Goal: Information Seeking & Learning: Learn about a topic

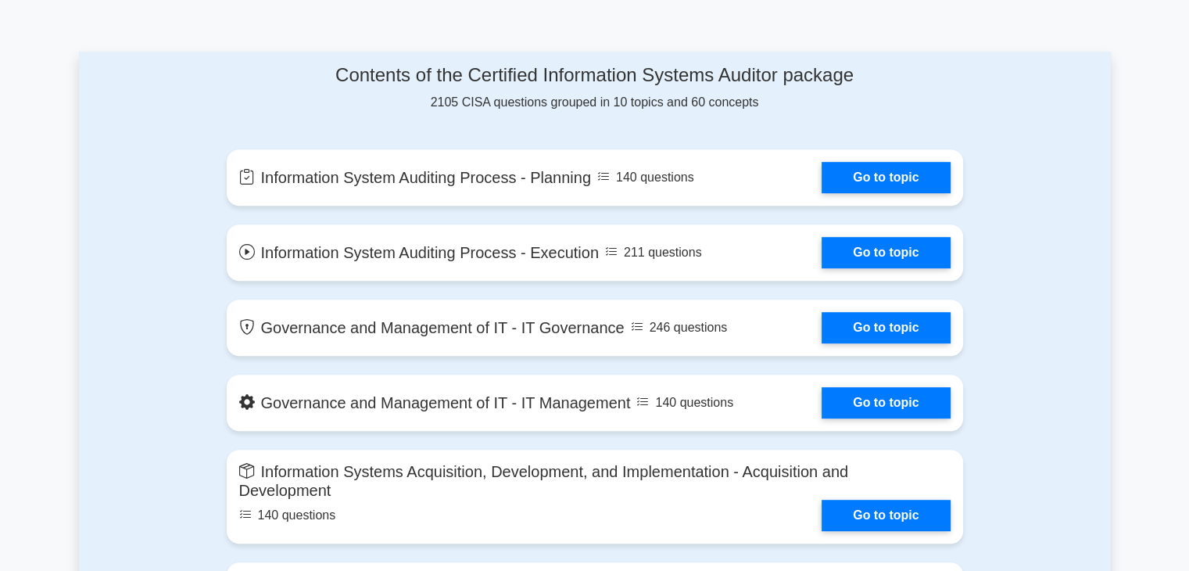
scroll to position [786, 0]
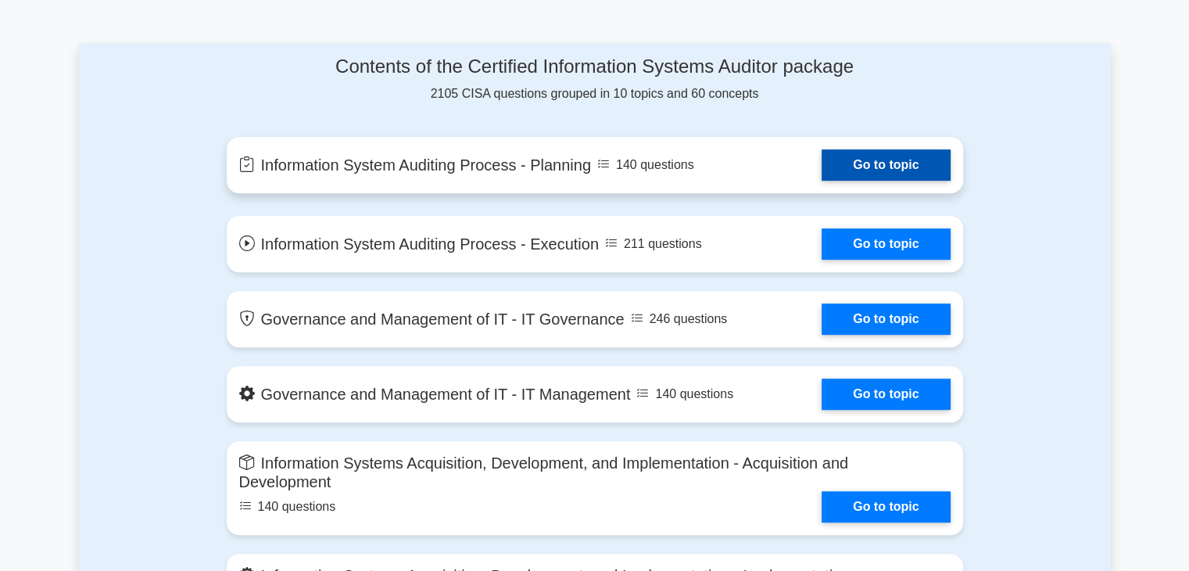
click at [891, 167] on link "Go to topic" at bounding box center [886, 164] width 128 height 31
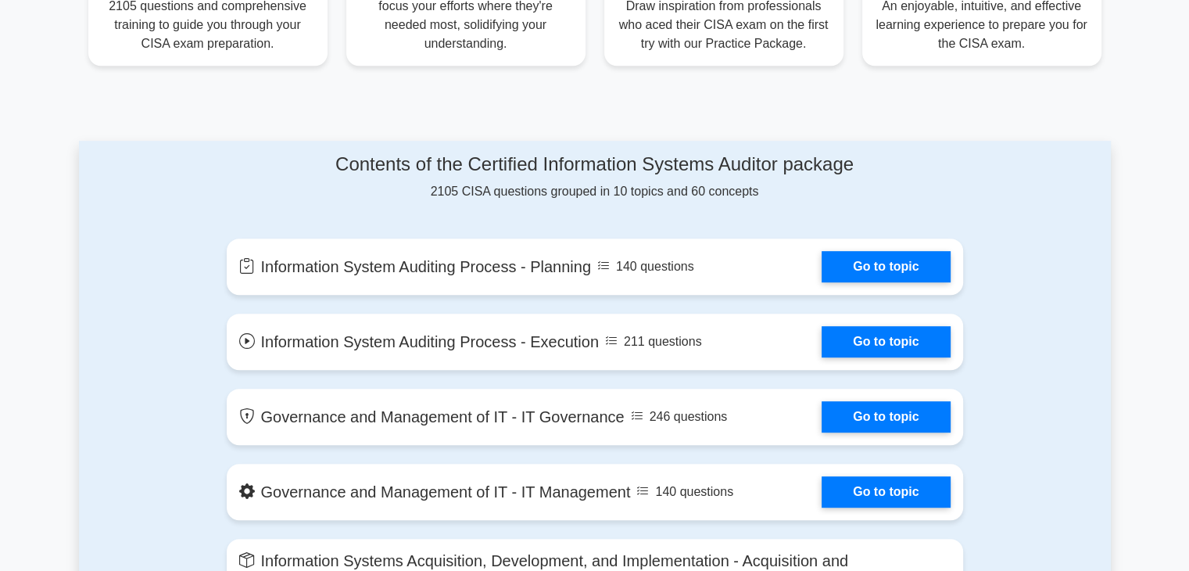
scroll to position [636, 0]
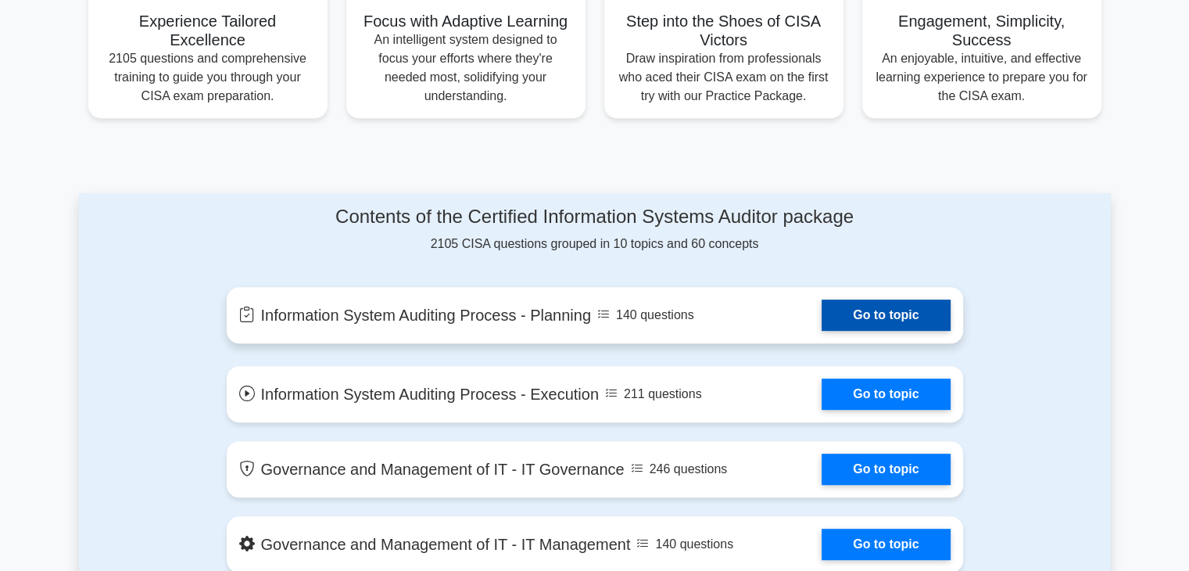
click at [901, 311] on link "Go to topic" at bounding box center [886, 314] width 128 height 31
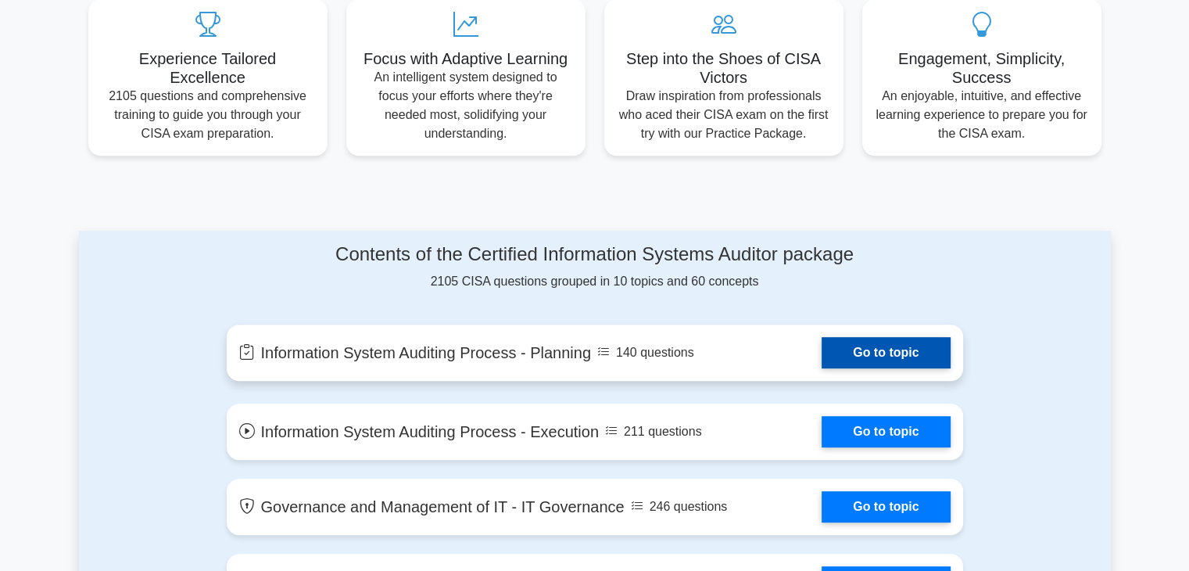
scroll to position [0, 0]
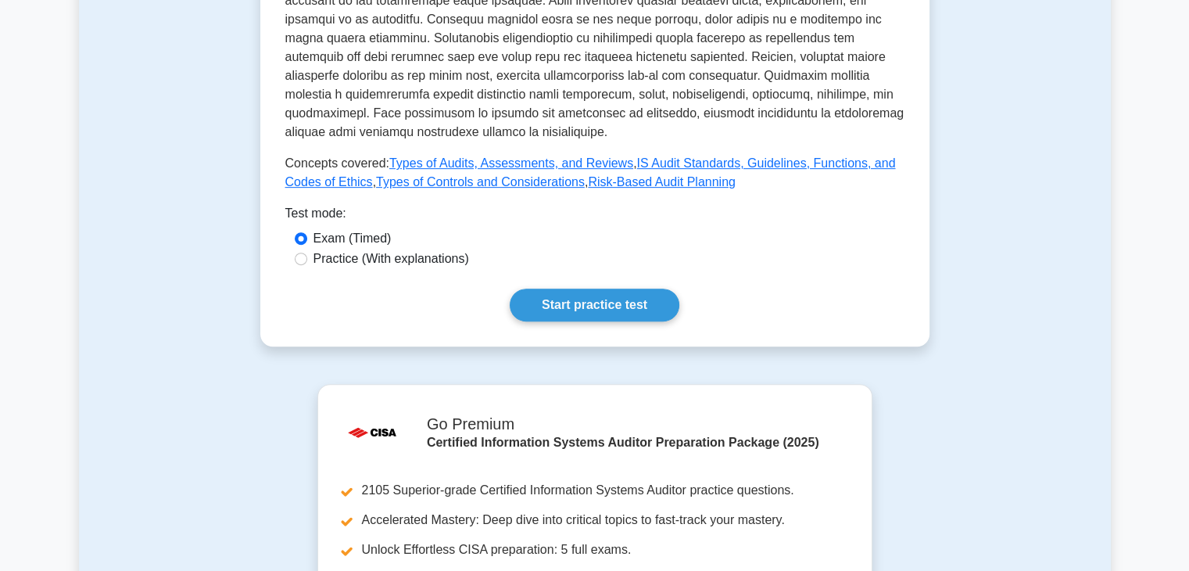
scroll to position [514, 0]
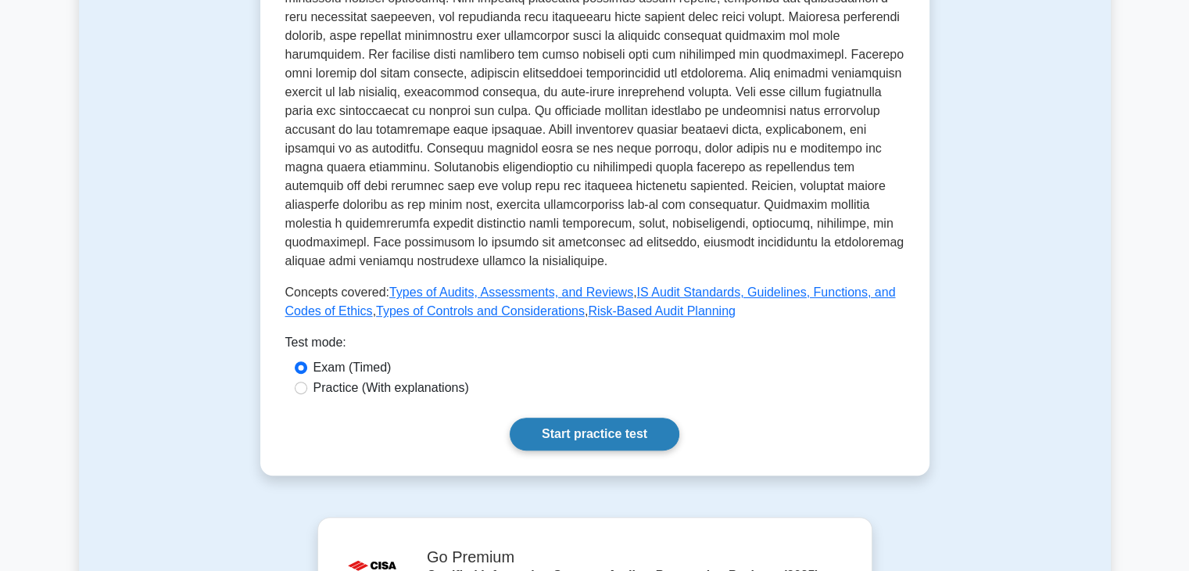
click at [583, 432] on link "Start practice test" at bounding box center [595, 433] width 170 height 33
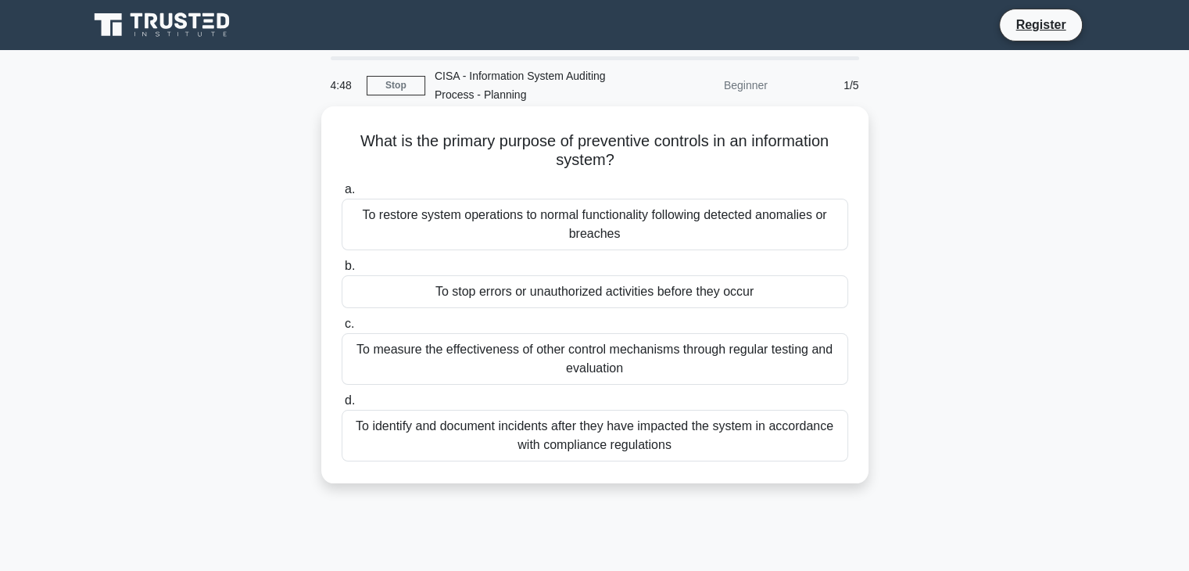
click at [414, 226] on div "To restore system operations to normal functionality following detected anomali…" at bounding box center [595, 225] width 507 height 52
click at [342, 195] on input "a. To restore system operations to normal functionality following detected anom…" at bounding box center [342, 190] width 0 height 10
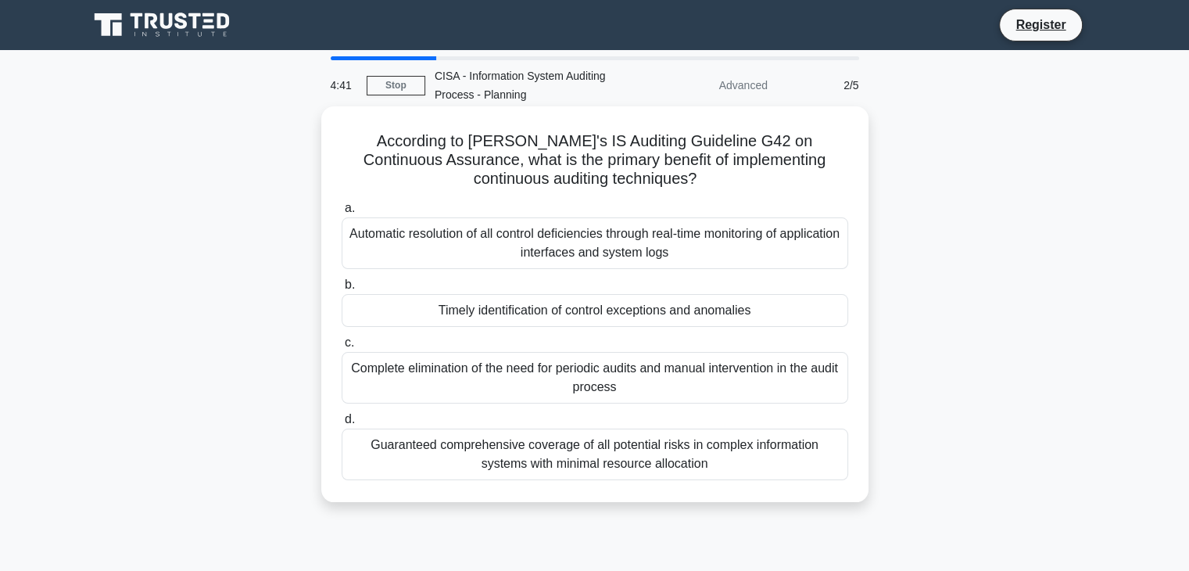
click at [763, 309] on div "Timely identification of control exceptions and anomalies" at bounding box center [595, 310] width 507 height 33
click at [342, 290] on input "b. Timely identification of control exceptions and anomalies" at bounding box center [342, 285] width 0 height 10
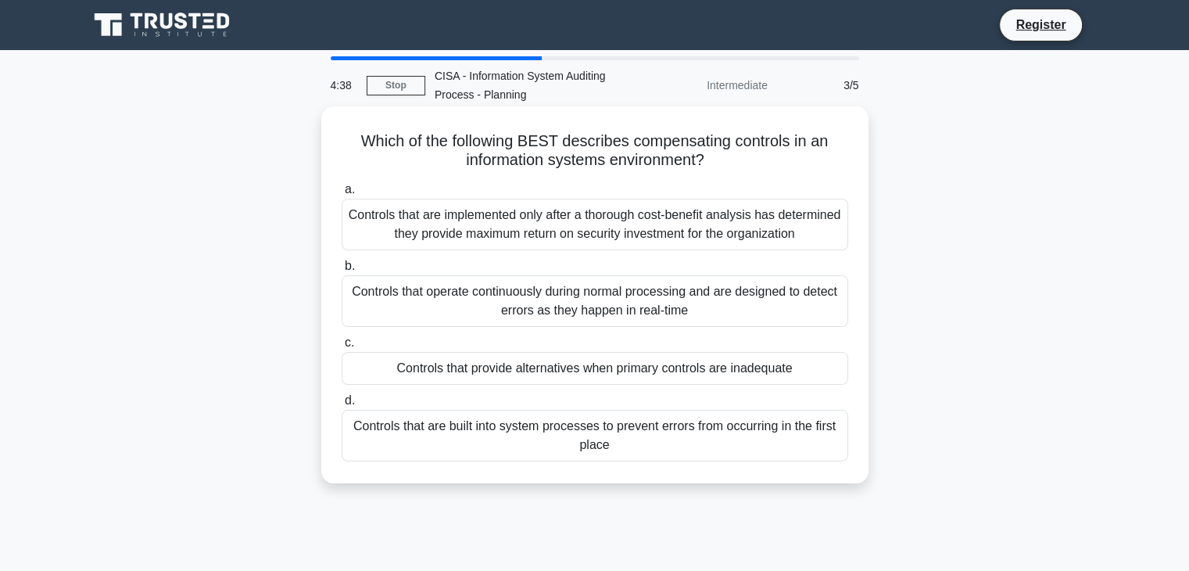
click at [575, 429] on div "Controls that are built into system processes to prevent errors from occurring …" at bounding box center [595, 436] width 507 height 52
click at [342, 406] on input "d. Controls that are built into system processes to prevent errors from occurri…" at bounding box center [342, 401] width 0 height 10
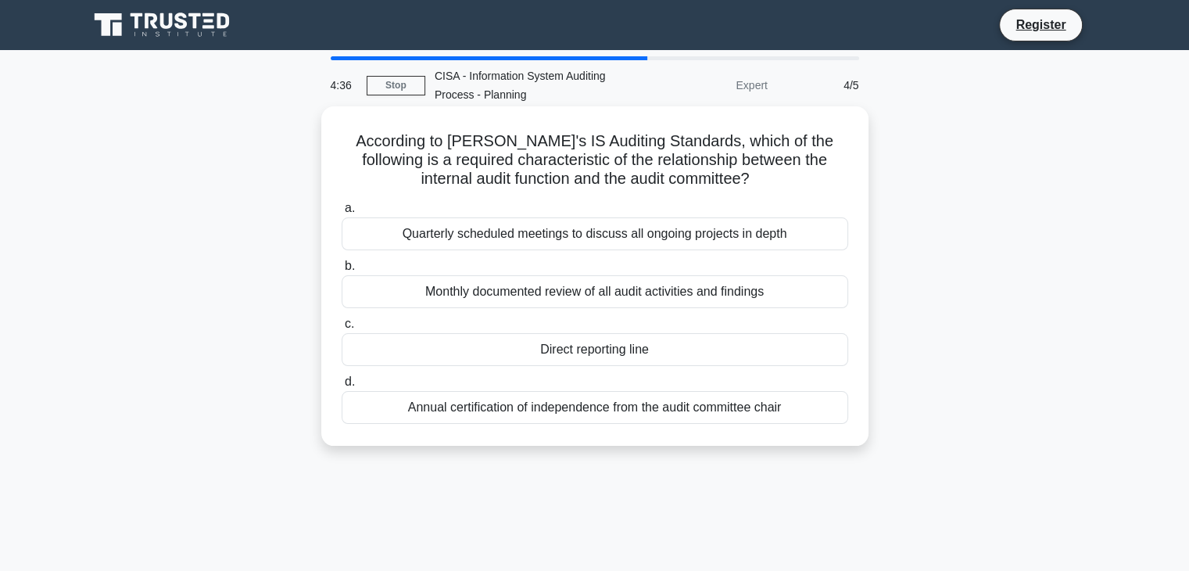
click at [611, 292] on div "Monthly documented review of all audit activities and findings" at bounding box center [595, 291] width 507 height 33
click at [342, 271] on input "b. Monthly documented review of all audit activities and findings" at bounding box center [342, 266] width 0 height 10
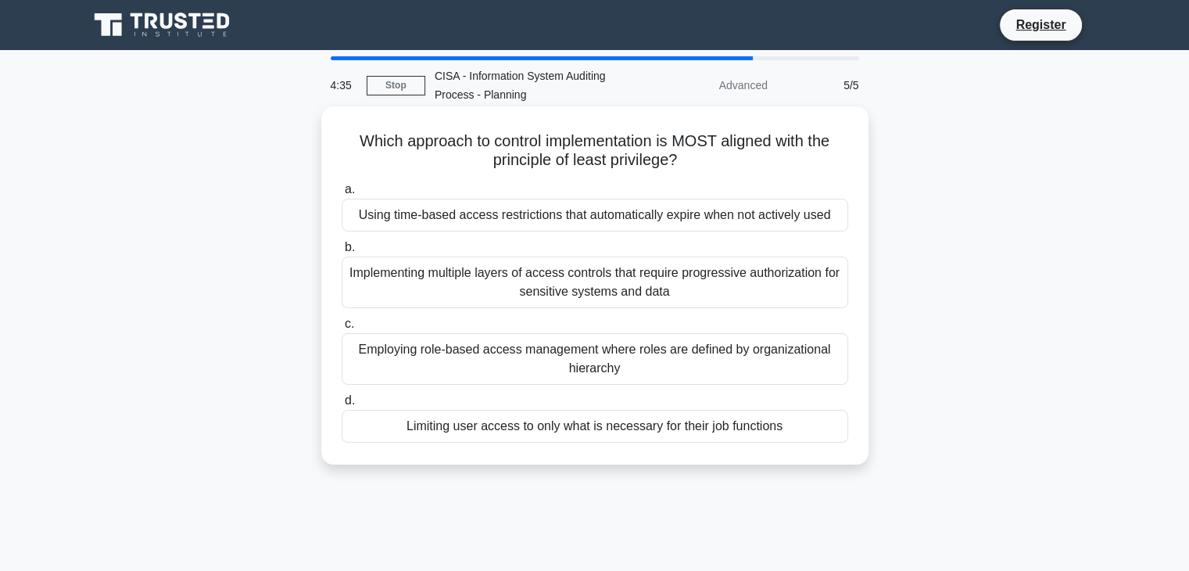
click at [603, 211] on div "Using time-based access restrictions that automatically expire when not activel…" at bounding box center [595, 215] width 507 height 33
click at [342, 195] on input "a. Using time-based access restrictions that automatically expire when not acti…" at bounding box center [342, 190] width 0 height 10
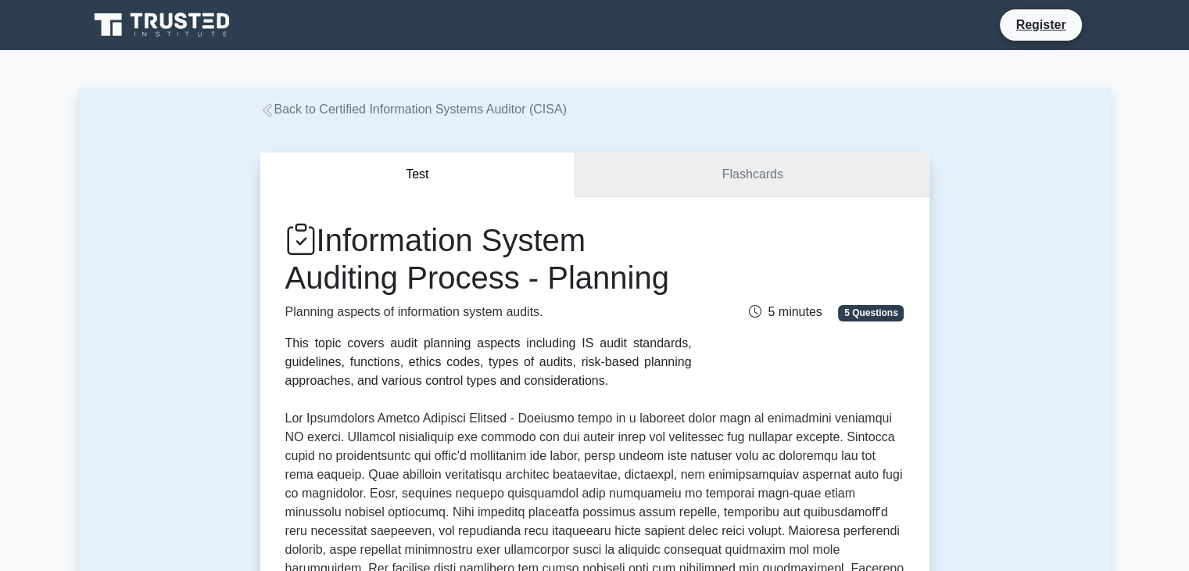
click at [758, 176] on link "Flashcards" at bounding box center [751, 174] width 353 height 45
